Goal: Register for event/course

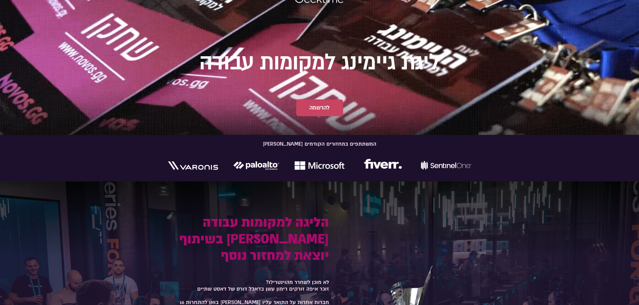
scroll to position [101, 0]
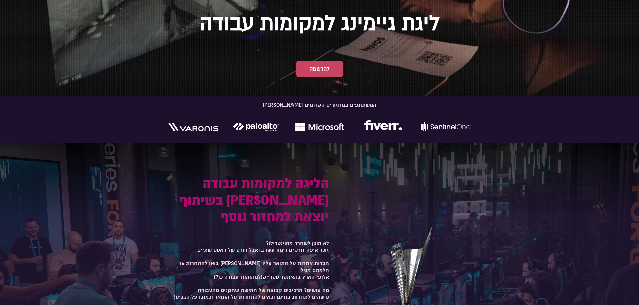
click at [346, 130] on div at bounding box center [319, 127] width 303 height 20
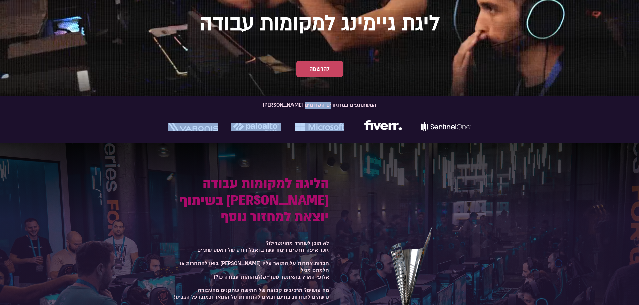
click at [346, 130] on div at bounding box center [319, 127] width 303 height 20
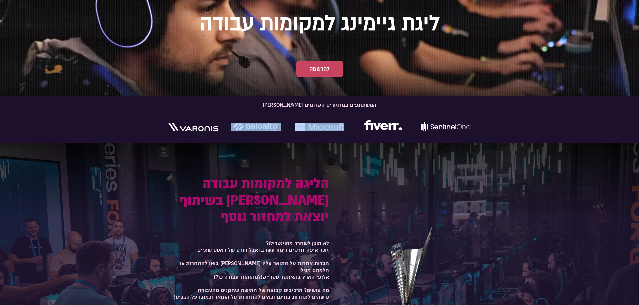
click at [346, 130] on div at bounding box center [319, 127] width 303 height 20
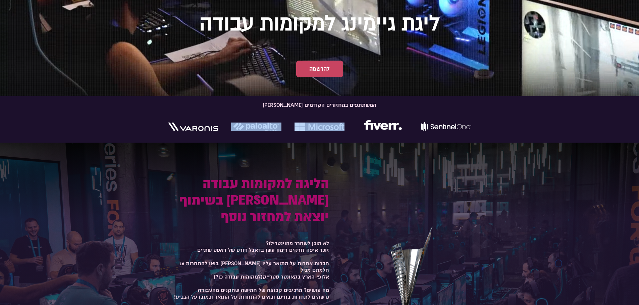
click at [345, 135] on div at bounding box center [319, 127] width 303 height 20
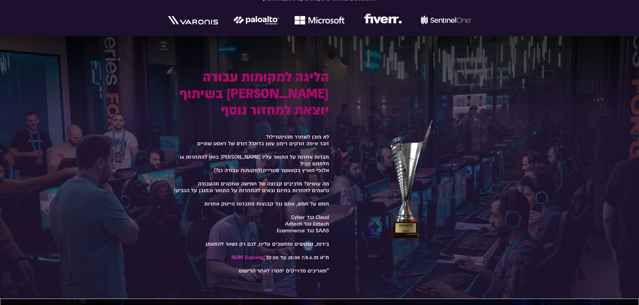
scroll to position [235, 0]
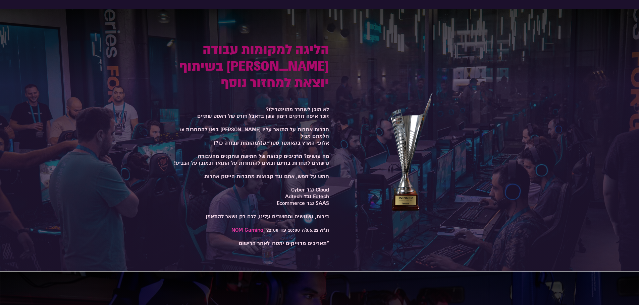
click at [271, 72] on h1 "הליגה למקומות עבודה בשיתוף [PERSON_NAME] יוצאת למחזור נוסף" at bounding box center [245, 67] width 167 height 50
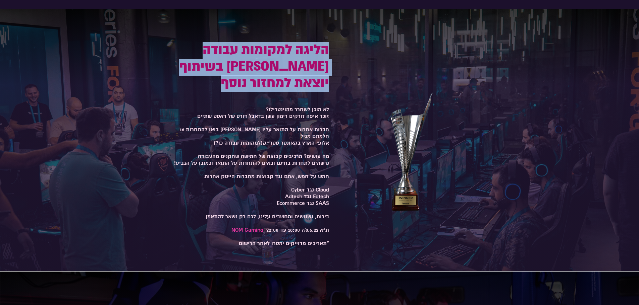
click at [271, 72] on h1 "הליגה למקומות עבודה בשיתוף [PERSON_NAME] יוצאת למחזור נוסף" at bounding box center [245, 67] width 167 height 50
click at [270, 87] on h1 "הליגה למקומות עבודה בשיתוף [PERSON_NAME] יוצאת למחזור נוסף" at bounding box center [245, 67] width 167 height 50
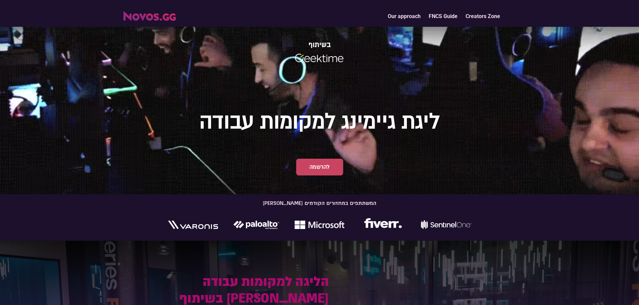
scroll to position [0, 0]
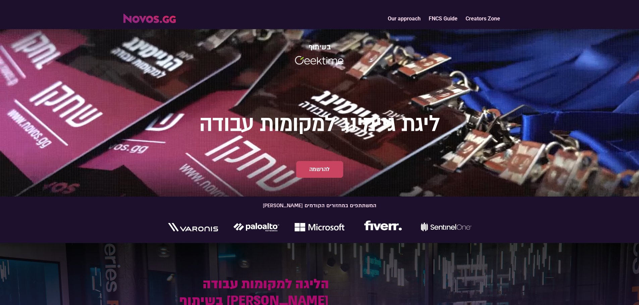
click at [431, 19] on link "FNCS Guide" at bounding box center [442, 18] width 37 height 14
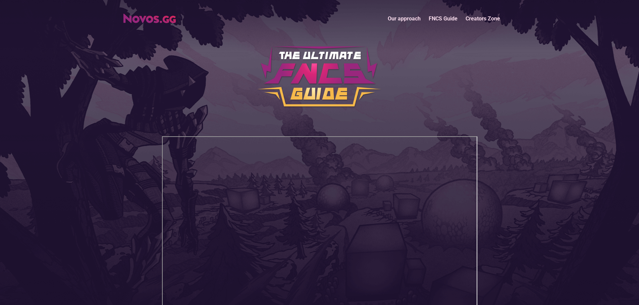
click at [142, 21] on img "home" at bounding box center [149, 18] width 52 height 9
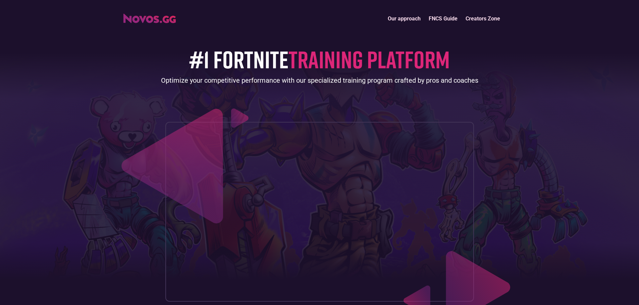
click at [402, 18] on link "Our approach" at bounding box center [403, 18] width 41 height 14
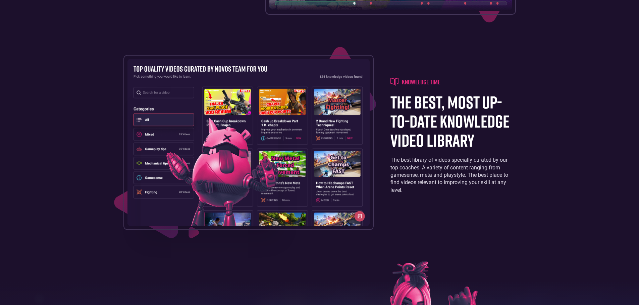
scroll to position [1283, 0]
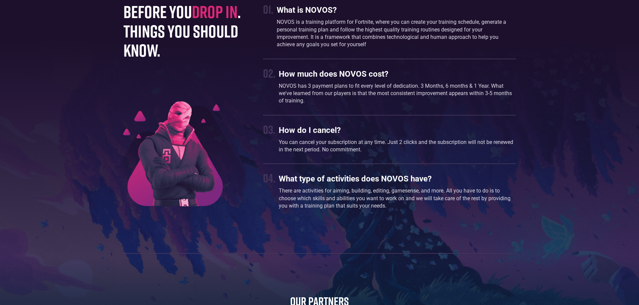
drag, startPoint x: 143, startPoint y: 172, endPoint x: 148, endPoint y: 170, distance: 5.3
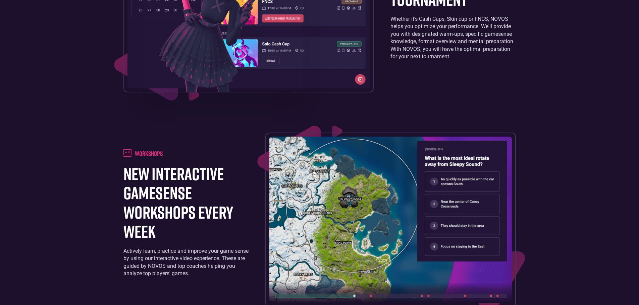
scroll to position [0, 0]
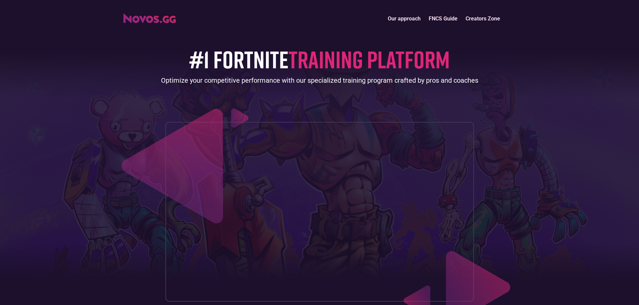
click at [166, 22] on img "home" at bounding box center [149, 18] width 52 height 9
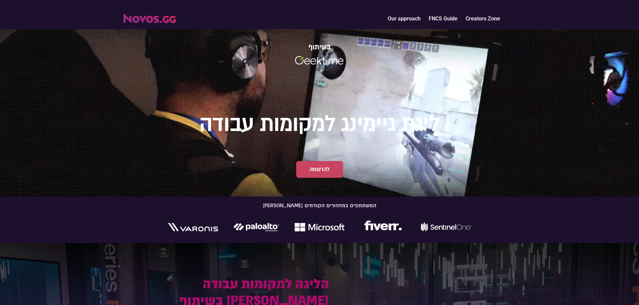
click at [333, 61] on img at bounding box center [319, 60] width 51 height 11
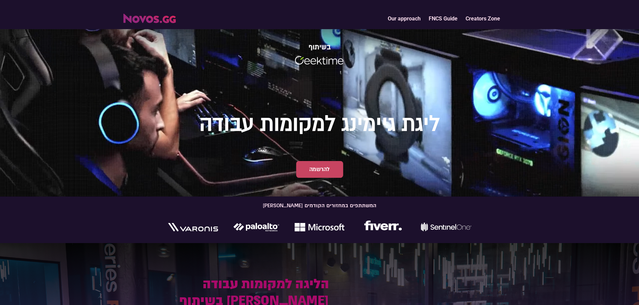
click at [333, 61] on img at bounding box center [319, 60] width 51 height 11
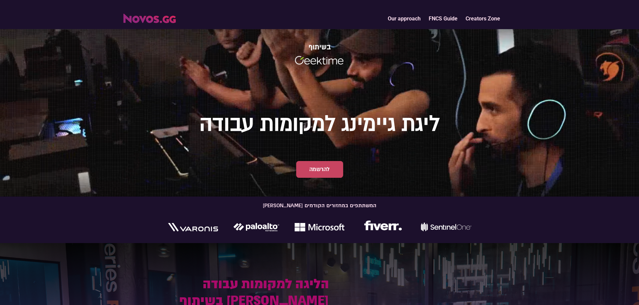
click at [322, 217] on div "[PERSON_NAME] המשתתפים במחזורים הקודמים" at bounding box center [319, 210] width 303 height 14
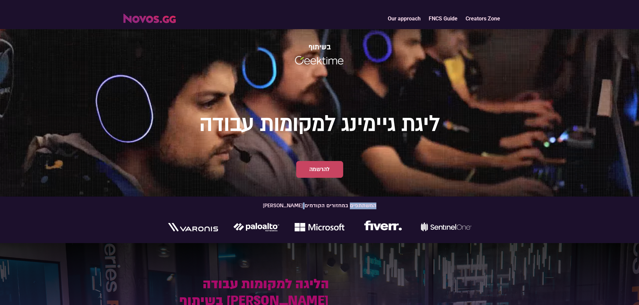
click at [322, 217] on div "[PERSON_NAME] המשתתפים במחזורים הקודמים" at bounding box center [319, 210] width 303 height 14
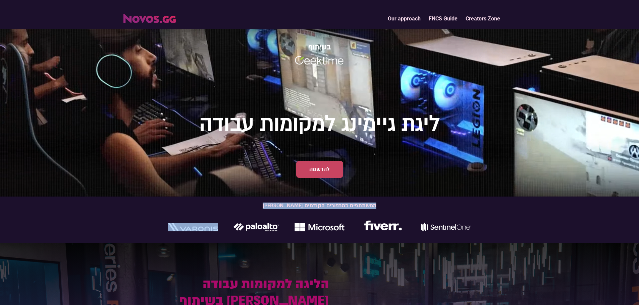
click at [322, 217] on div "[PERSON_NAME] המשתתפים במחזורים הקודמים" at bounding box center [319, 210] width 303 height 14
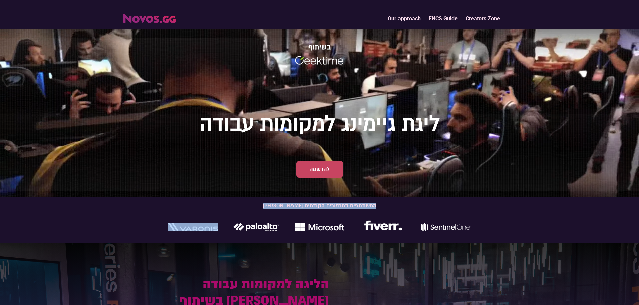
click at [318, 177] on link "להרשמה" at bounding box center [319, 169] width 47 height 17
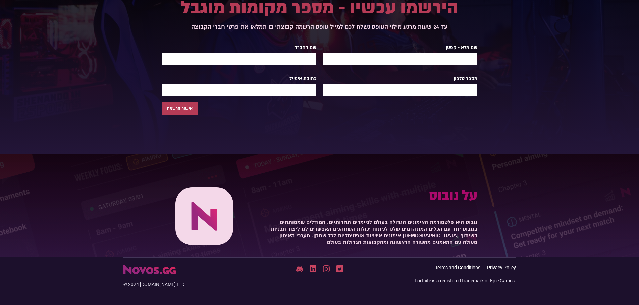
scroll to position [554, 0]
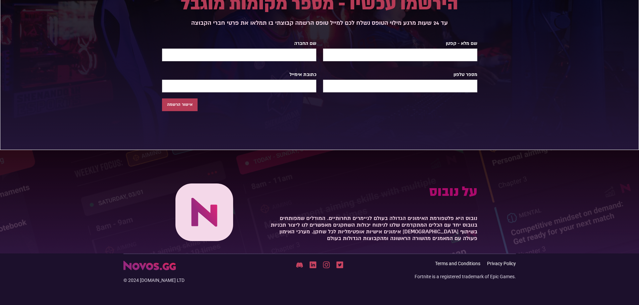
drag, startPoint x: 296, startPoint y: 175, endPoint x: 297, endPoint y: 170, distance: 4.7
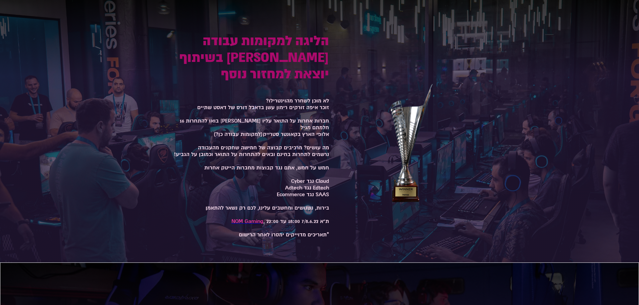
scroll to position [0, 0]
